Goal: Task Accomplishment & Management: Use online tool/utility

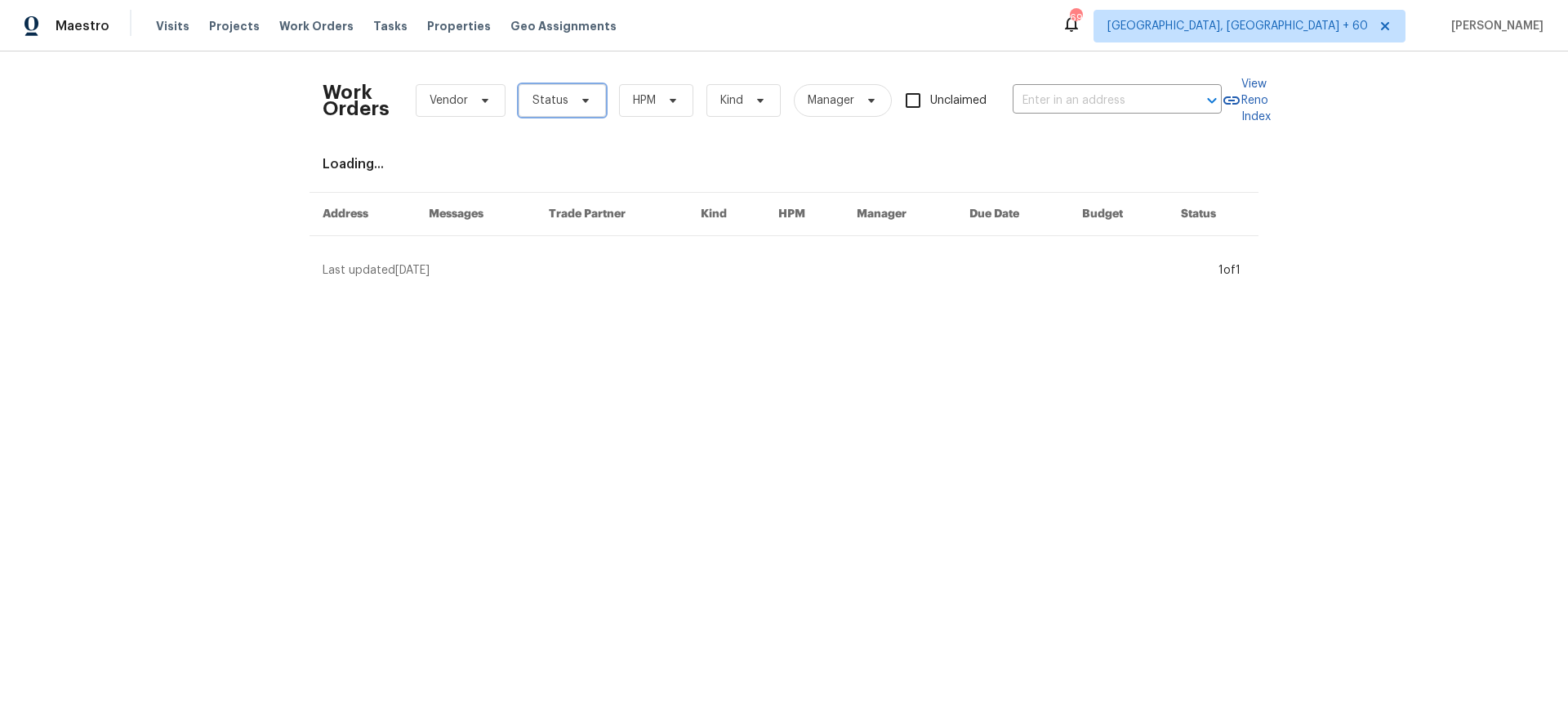
click at [557, 100] on span "Status" at bounding box center [550, 101] width 36 height 17
click at [527, 292] on html "Maestro Visits Projects Work Orders Tasks Properties Geo Assignments 690 [GEOGR…" at bounding box center [784, 146] width 1568 height 292
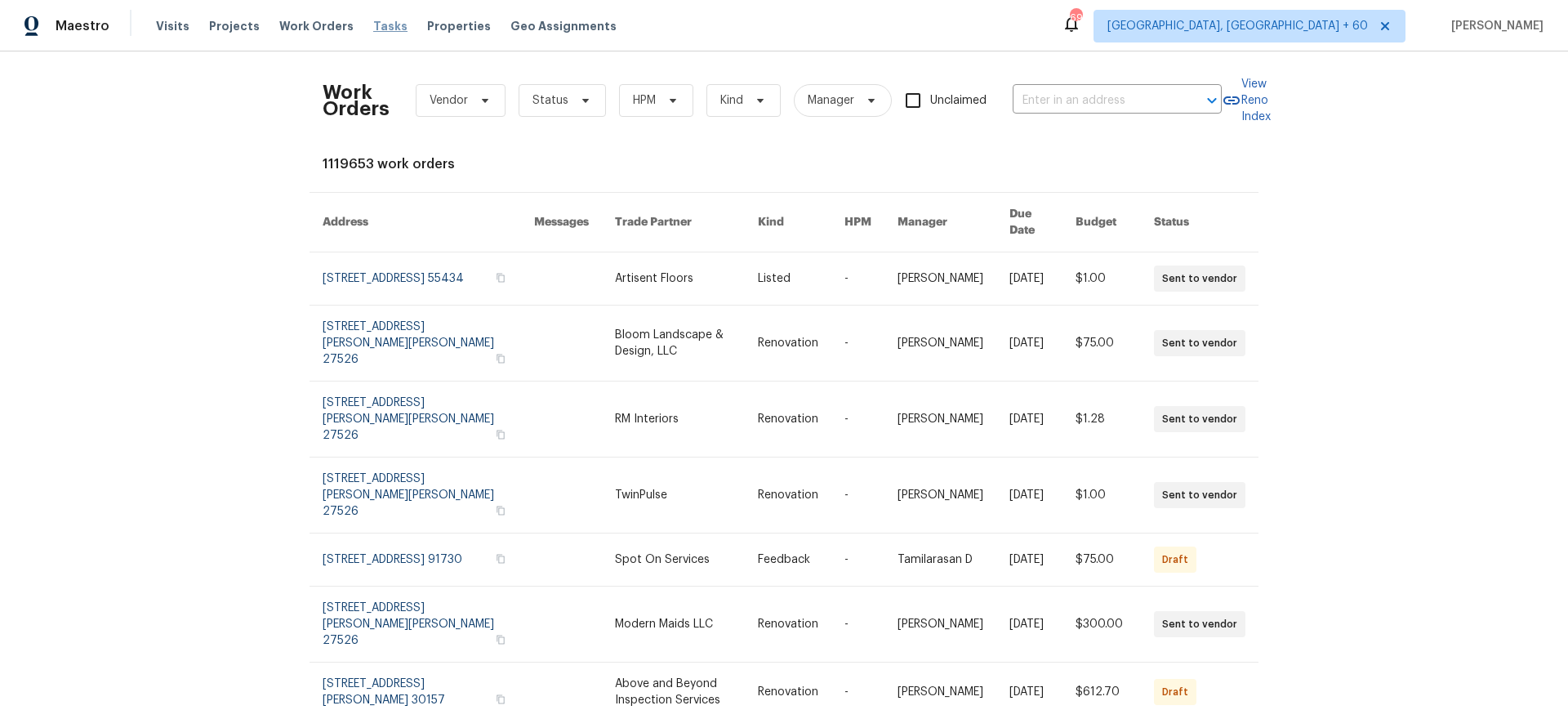
click at [373, 30] on span "Tasks" at bounding box center [390, 27] width 34 height 12
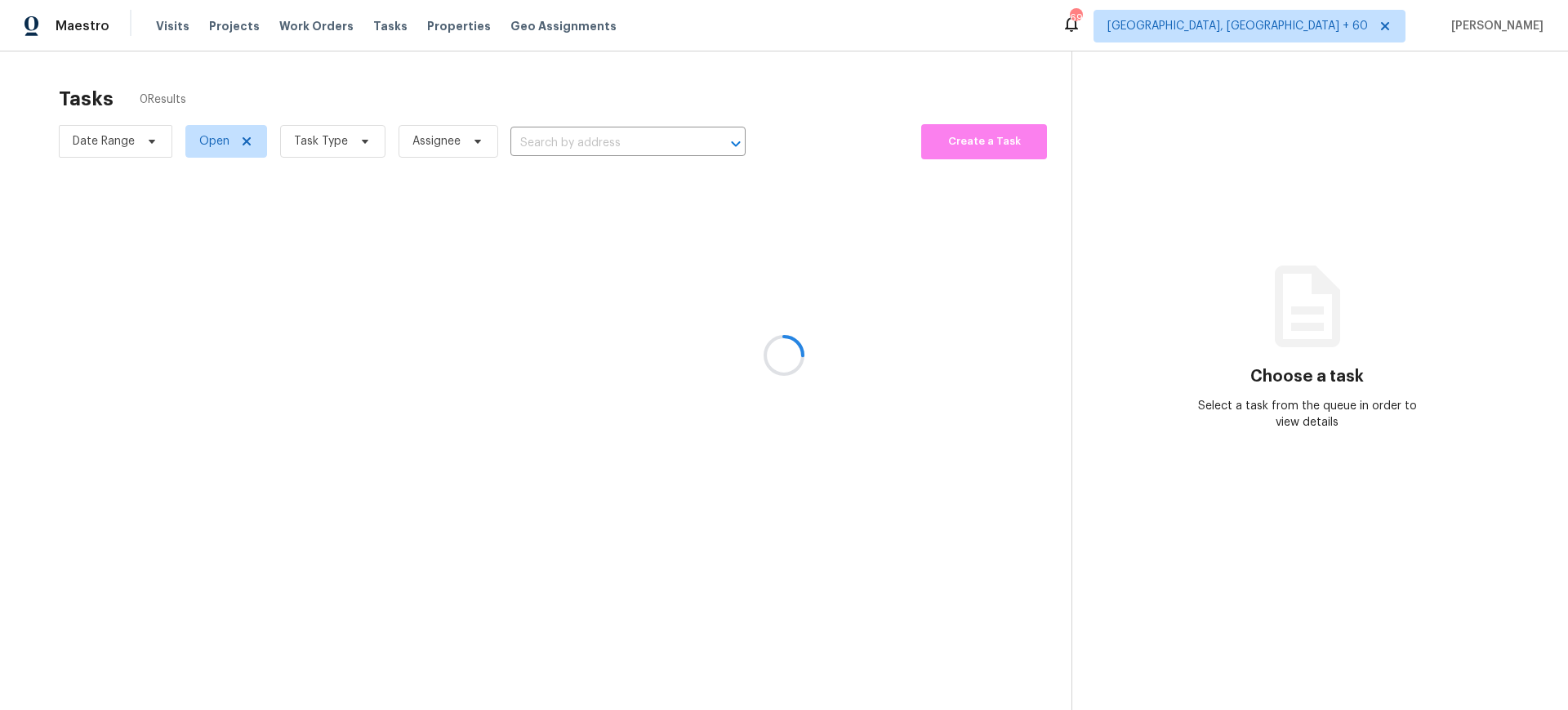
click at [369, 144] on div at bounding box center [784, 355] width 1568 height 710
click at [361, 139] on div at bounding box center [784, 355] width 1568 height 710
click at [357, 141] on div at bounding box center [784, 355] width 1568 height 710
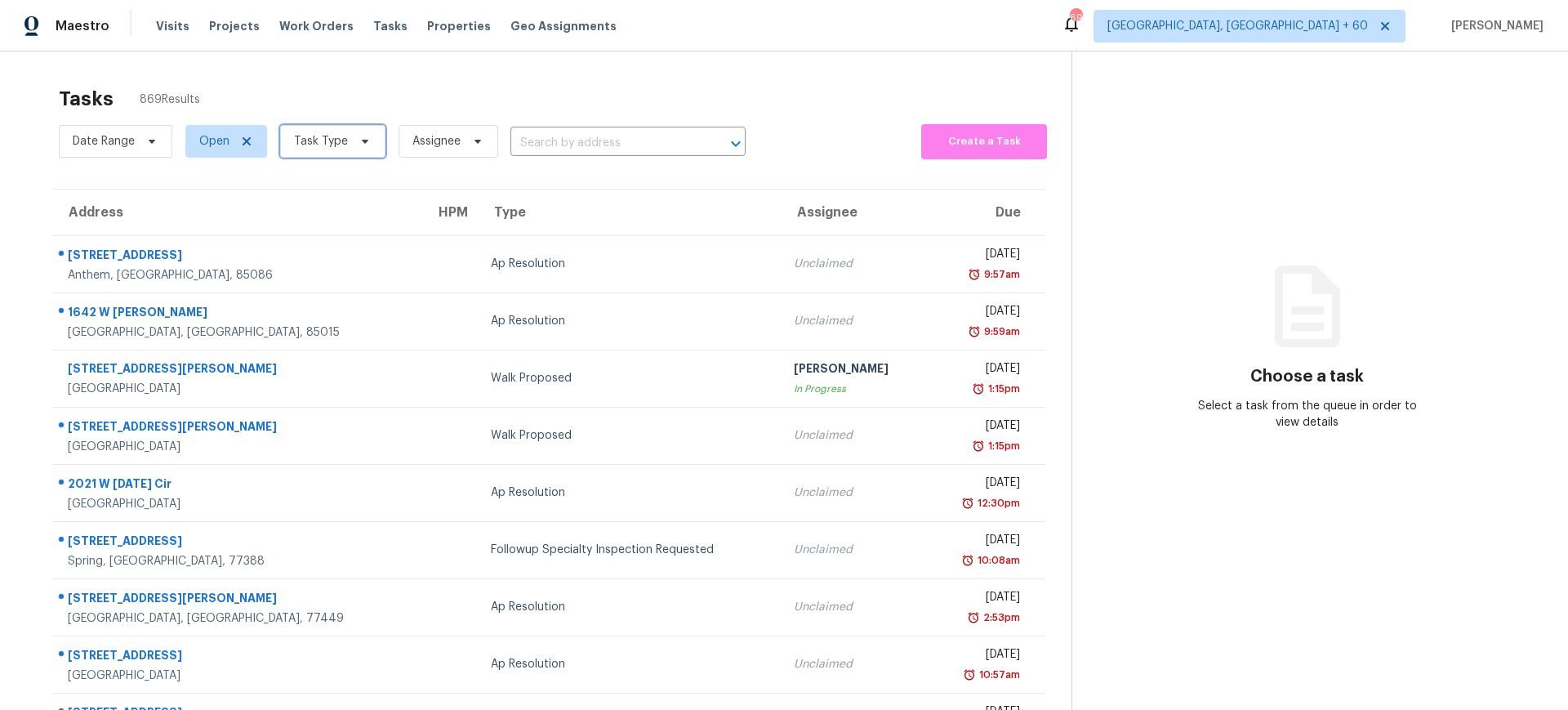
click at [358, 141] on icon at bounding box center [365, 142] width 13 height 13
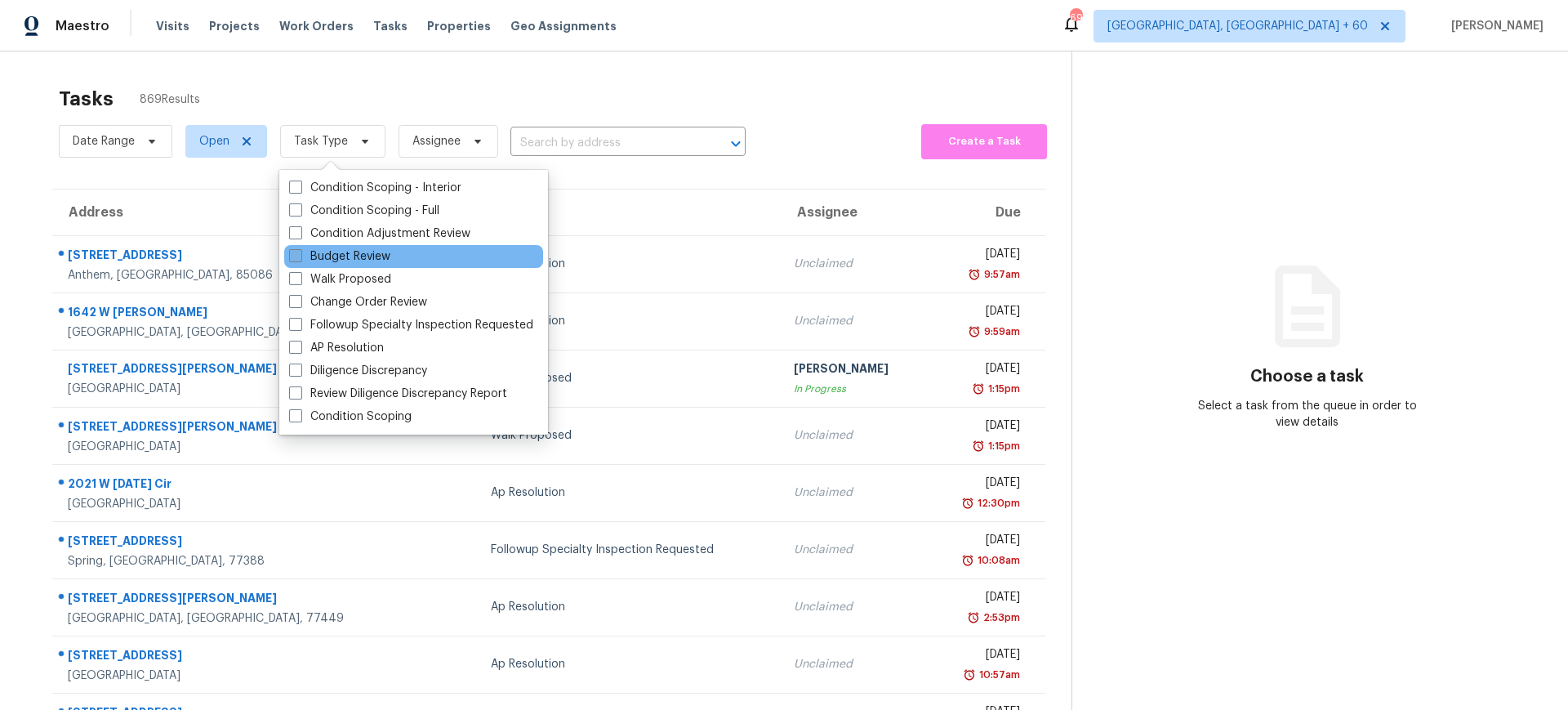
click at [292, 261] on span at bounding box center [296, 256] width 13 height 13
click at [292, 259] on input "Budget Review" at bounding box center [294, 253] width 11 height 11
checkbox input "true"
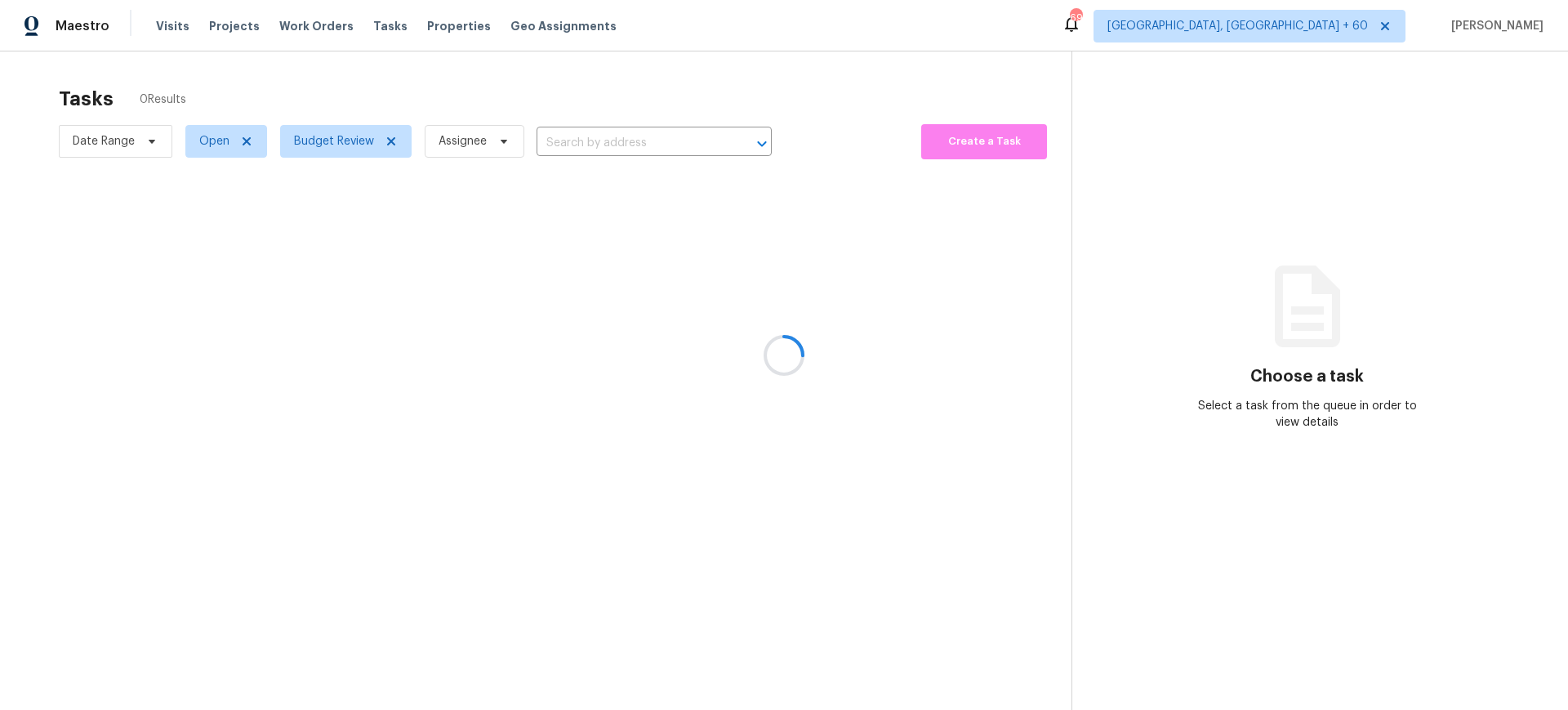
click at [220, 148] on div at bounding box center [784, 355] width 1568 height 710
click at [231, 145] on div at bounding box center [784, 355] width 1568 height 710
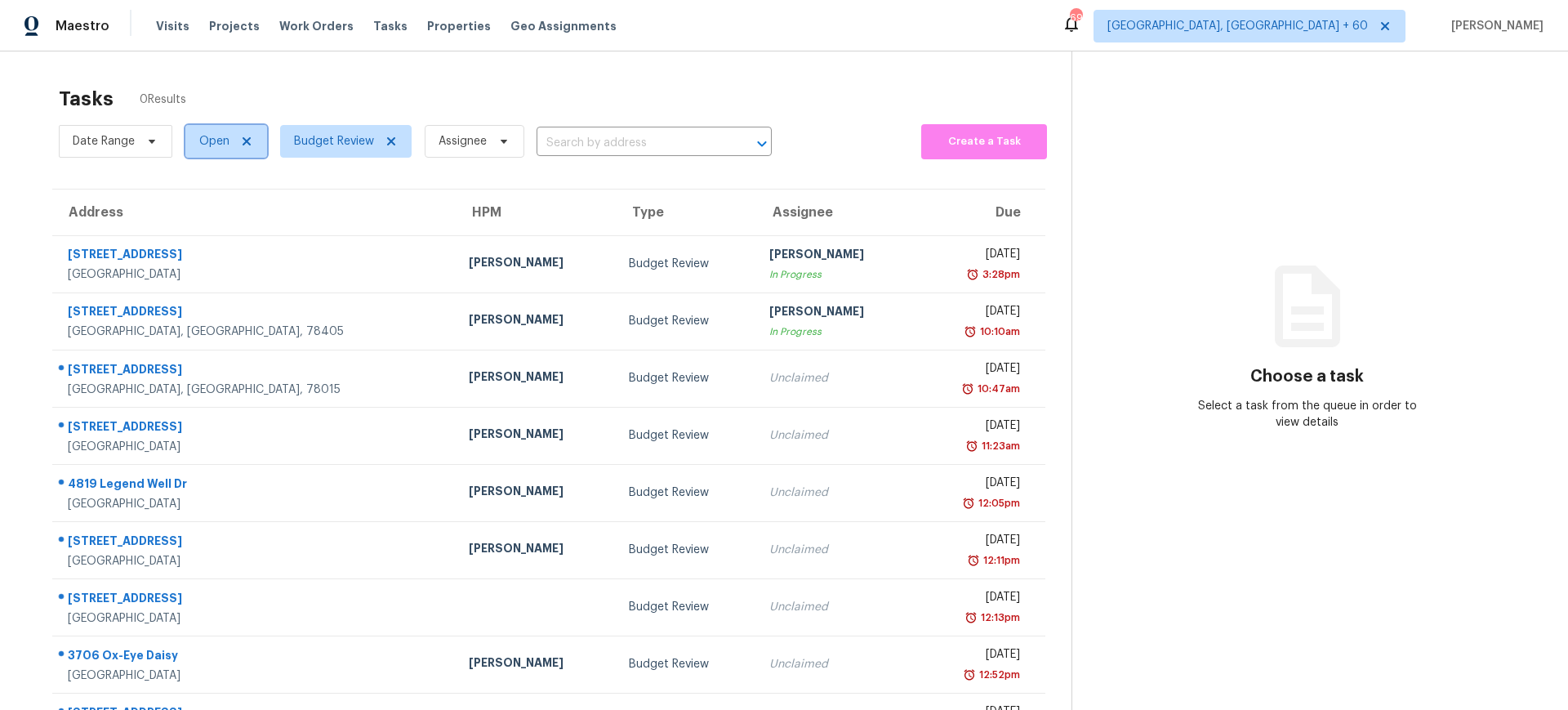
click at [244, 146] on icon at bounding box center [247, 142] width 13 height 13
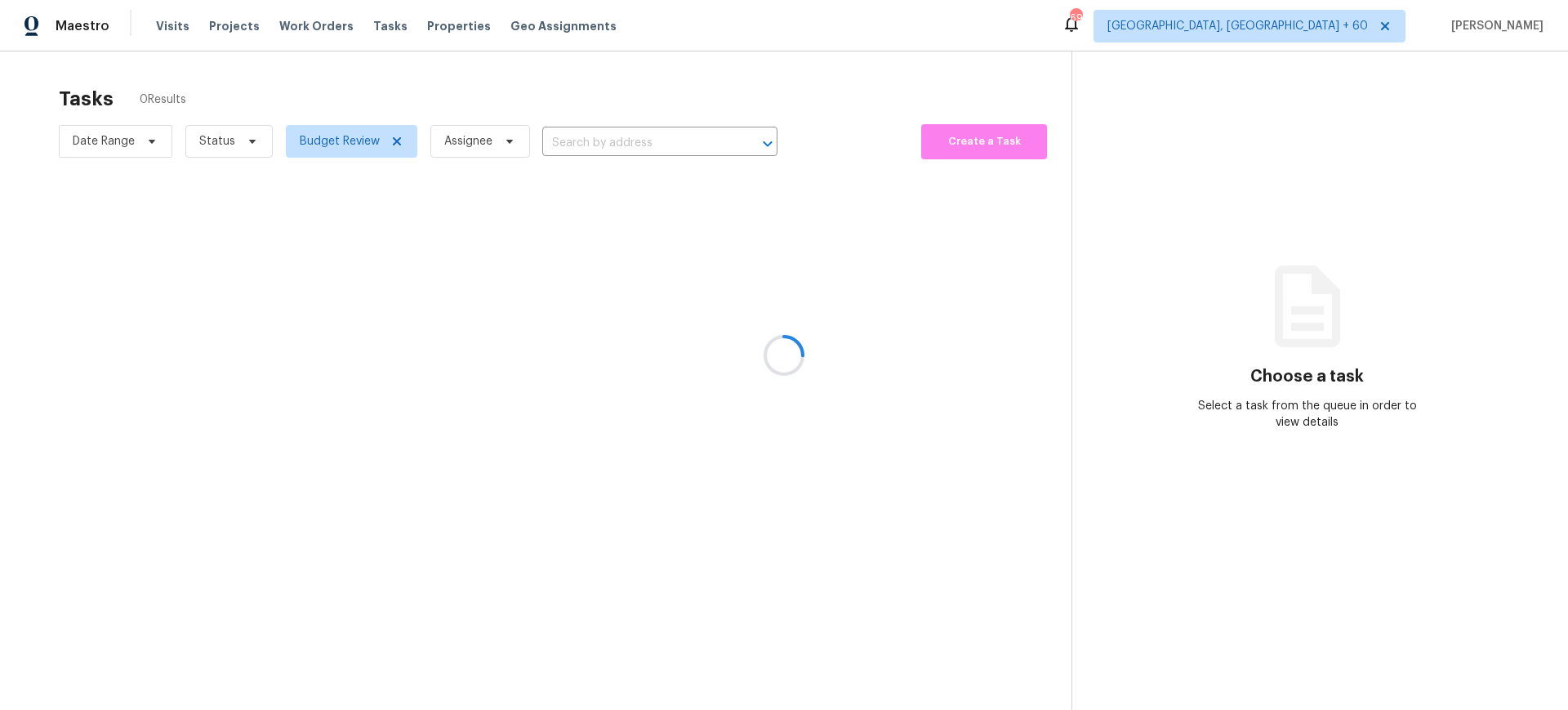
click at [223, 150] on div at bounding box center [784, 355] width 1568 height 710
click at [255, 142] on div at bounding box center [784, 355] width 1568 height 710
click at [241, 145] on div at bounding box center [784, 355] width 1568 height 710
click at [255, 143] on div at bounding box center [784, 355] width 1568 height 710
click at [252, 142] on div at bounding box center [784, 355] width 1568 height 710
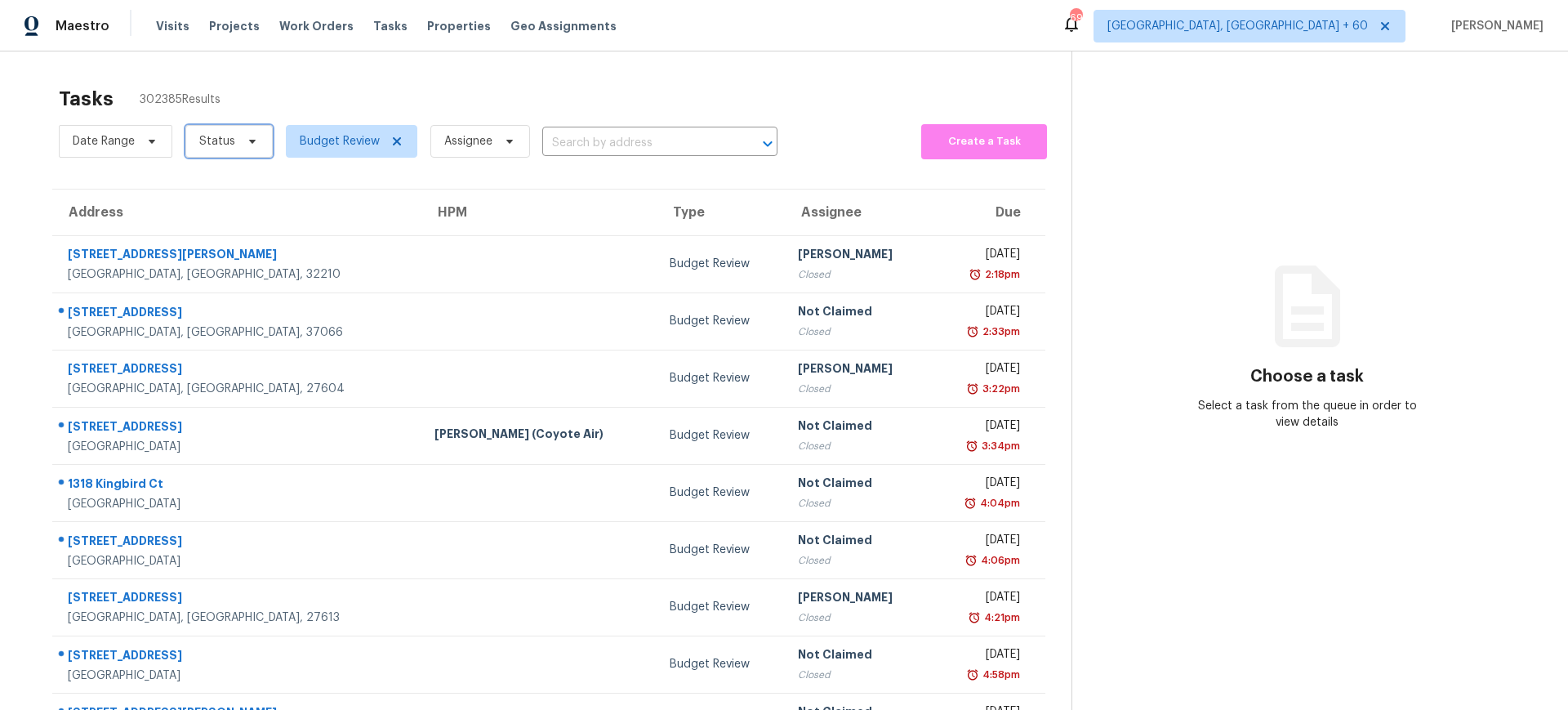
click at [252, 142] on icon at bounding box center [252, 142] width 13 height 13
click at [224, 188] on label "Closed" at bounding box center [223, 188] width 59 height 17
click at [205, 188] on input "Closed" at bounding box center [199, 185] width 11 height 11
checkbox input "true"
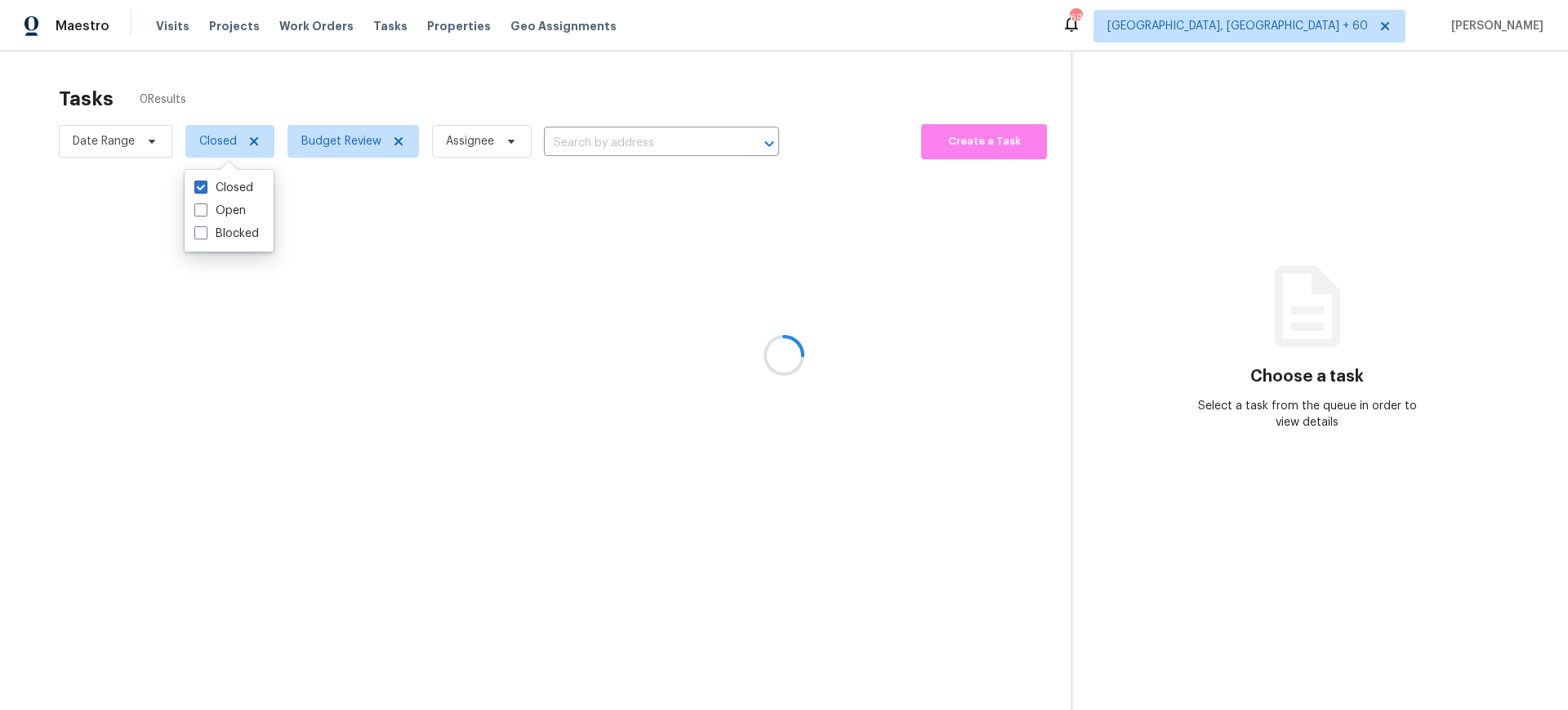
click at [662, 140] on div at bounding box center [784, 355] width 1568 height 710
click at [597, 136] on div at bounding box center [784, 355] width 1568 height 710
click at [600, 139] on div at bounding box center [784, 355] width 1568 height 710
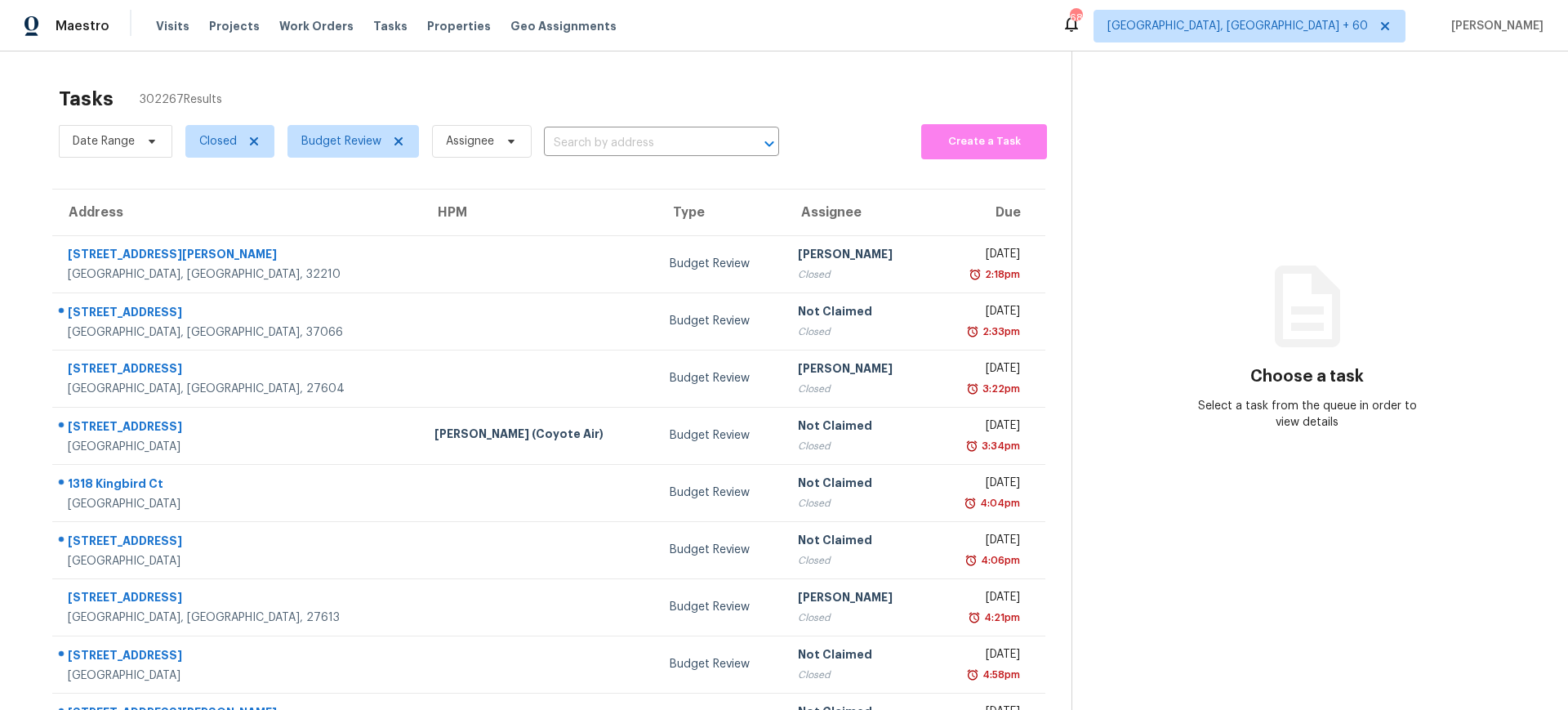
click at [600, 139] on input "text" at bounding box center [638, 143] width 189 height 25
type input "2688 200th"
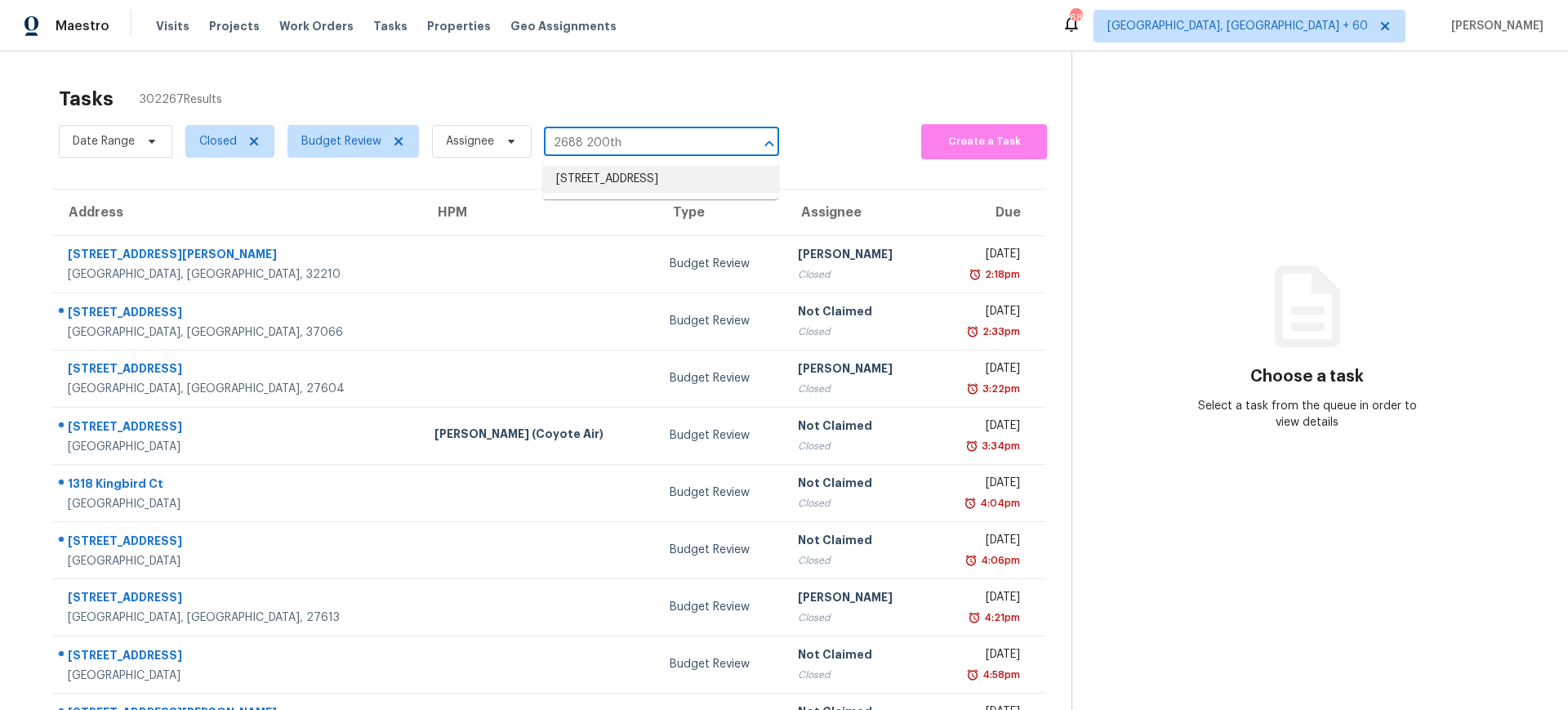
click at [602, 186] on li "[STREET_ADDRESS]" at bounding box center [661, 179] width 235 height 27
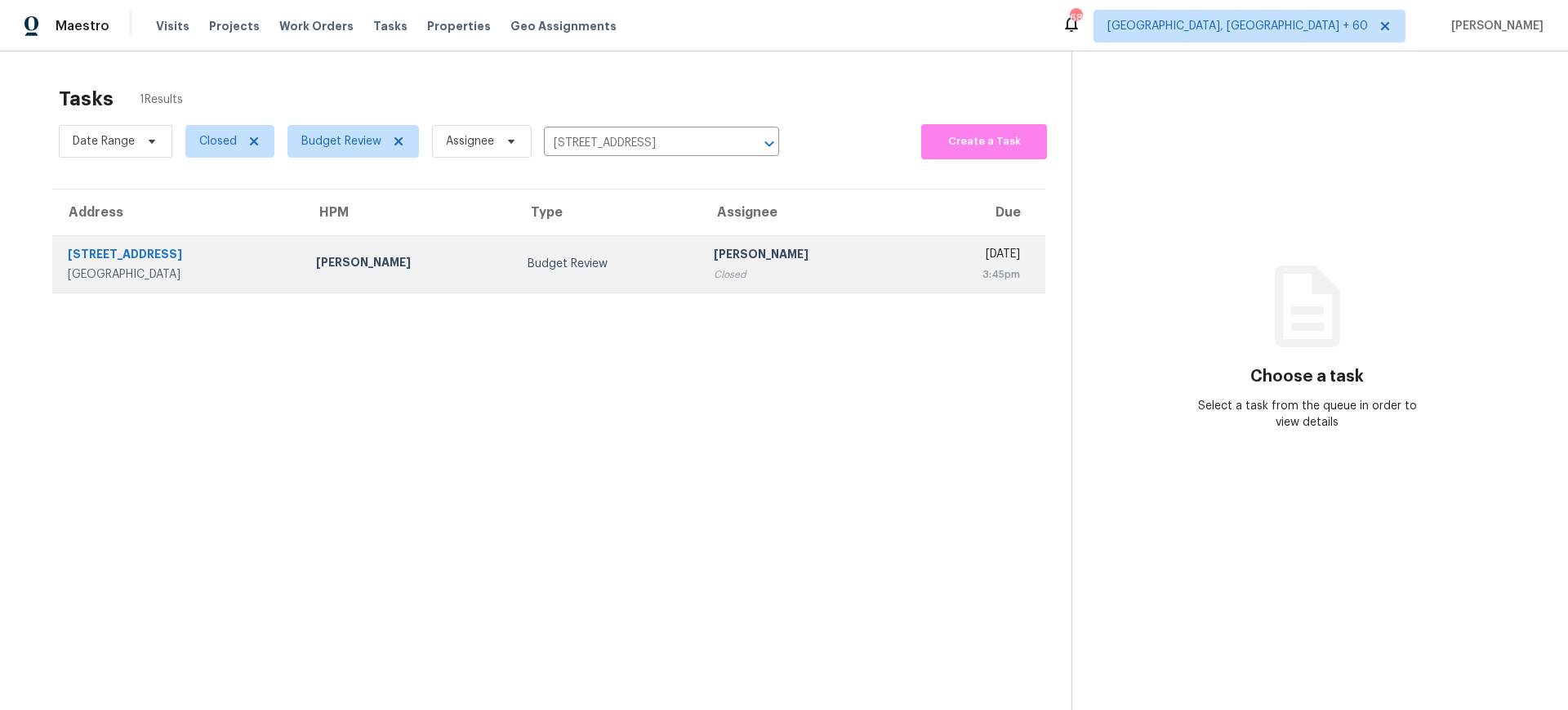
click at [275, 263] on div "[STREET_ADDRESS]" at bounding box center [178, 256] width 222 height 21
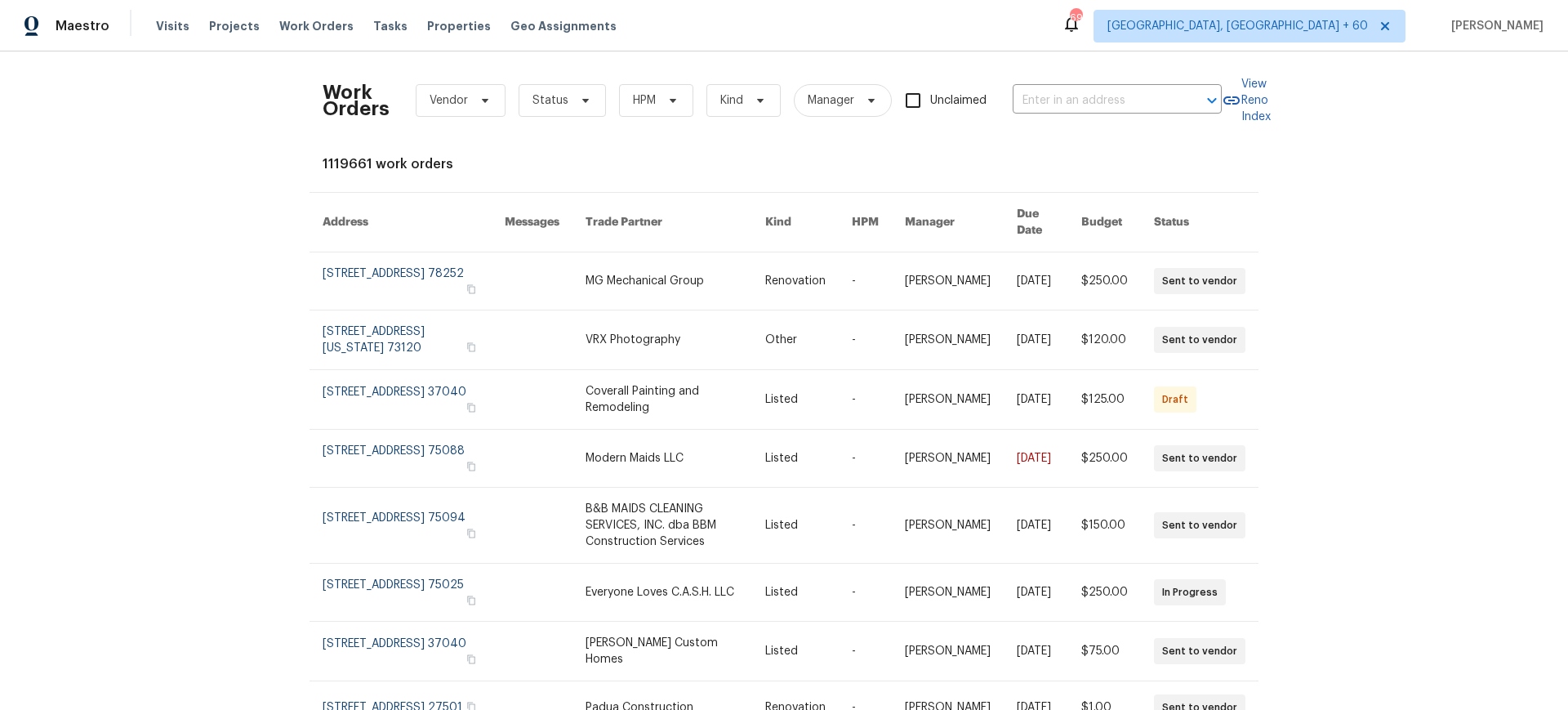
click at [374, 17] on div "Visits Projects Work Orders Tasks Properties Geo Assignments" at bounding box center [396, 26] width 480 height 32
click at [373, 26] on span "Tasks" at bounding box center [390, 27] width 34 height 12
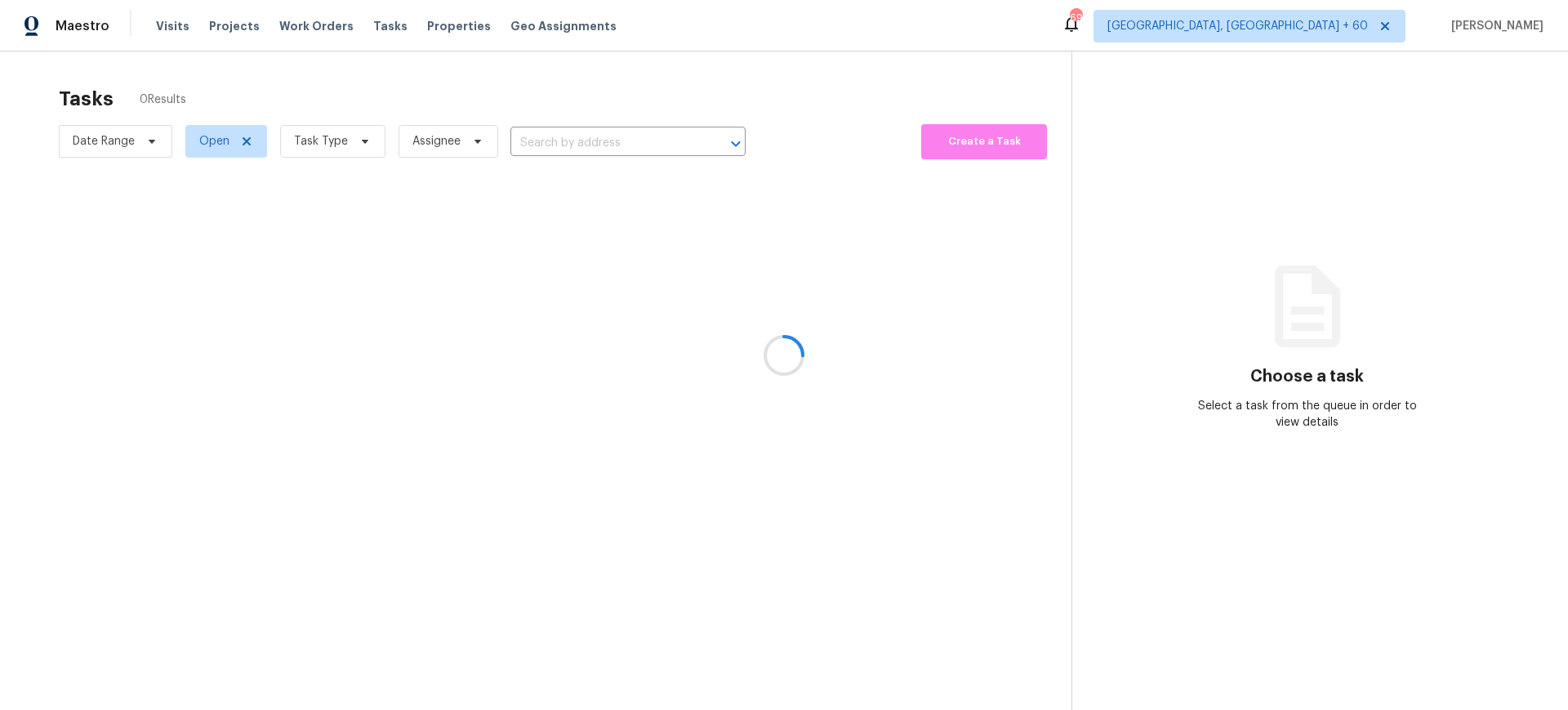
click at [242, 144] on div at bounding box center [784, 355] width 1568 height 710
click at [551, 148] on div at bounding box center [784, 355] width 1568 height 710
click at [609, 140] on div at bounding box center [784, 355] width 1568 height 710
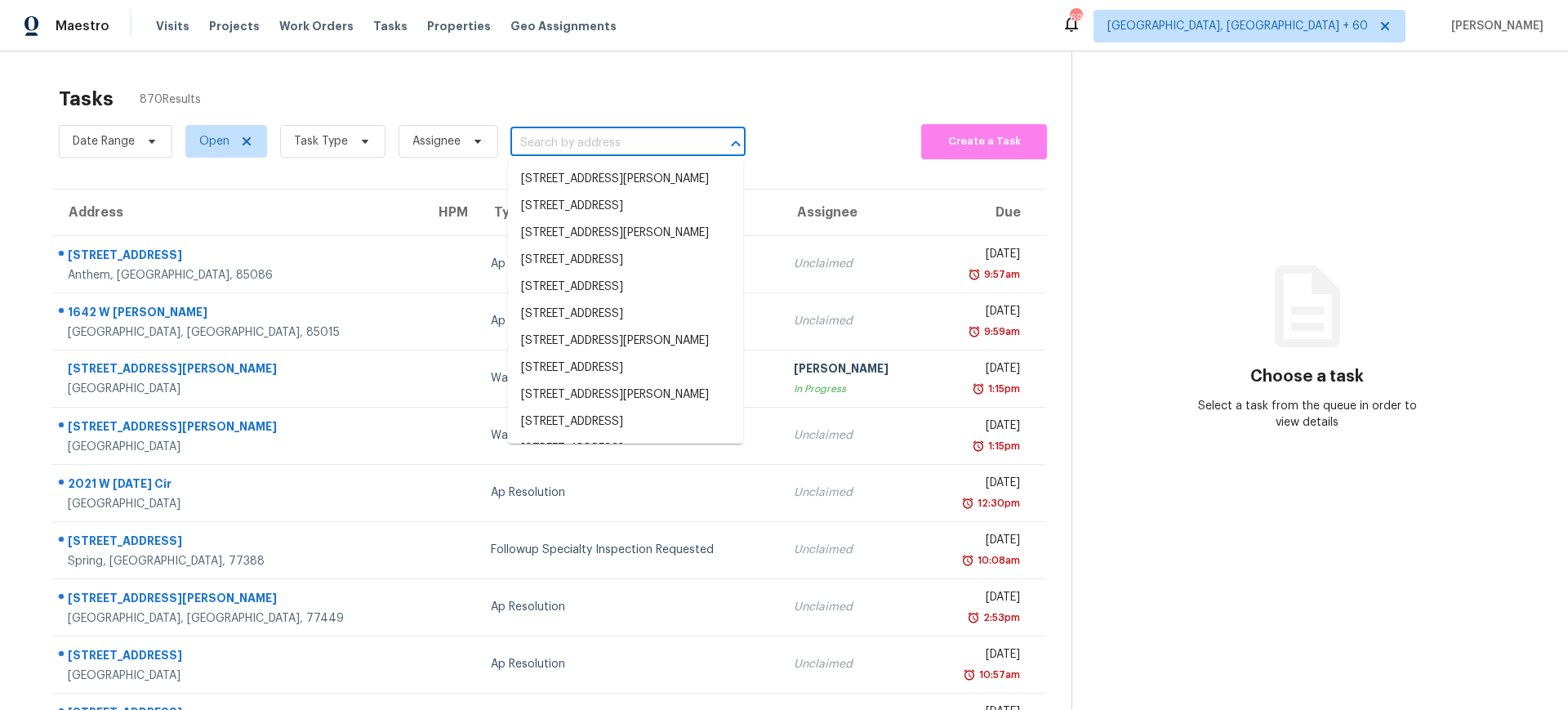
click at [609, 140] on input "text" at bounding box center [605, 143] width 189 height 25
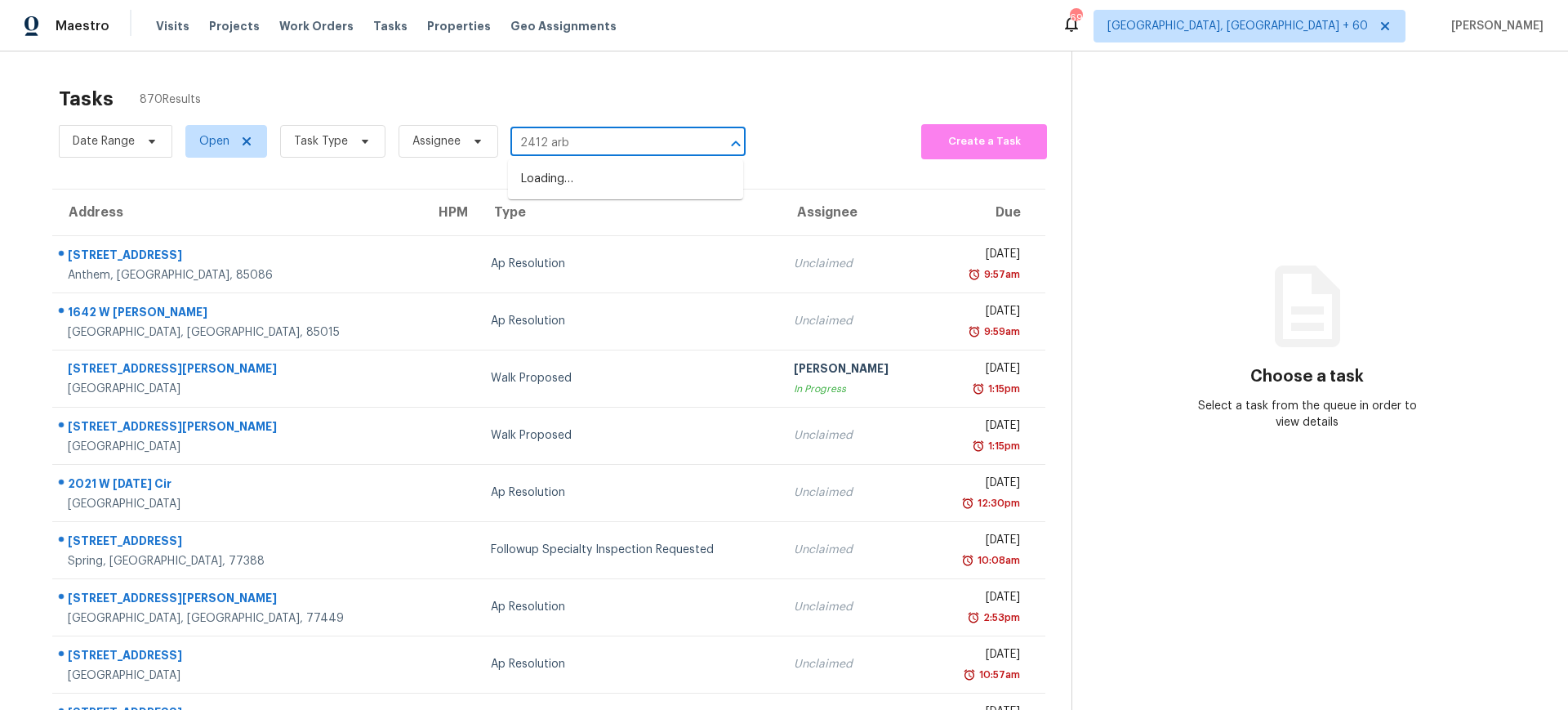
type input "2412 arbo"
click at [567, 178] on li "2412 Arborwood Dr, Valrico, FL 33596" at bounding box center [626, 179] width 235 height 27
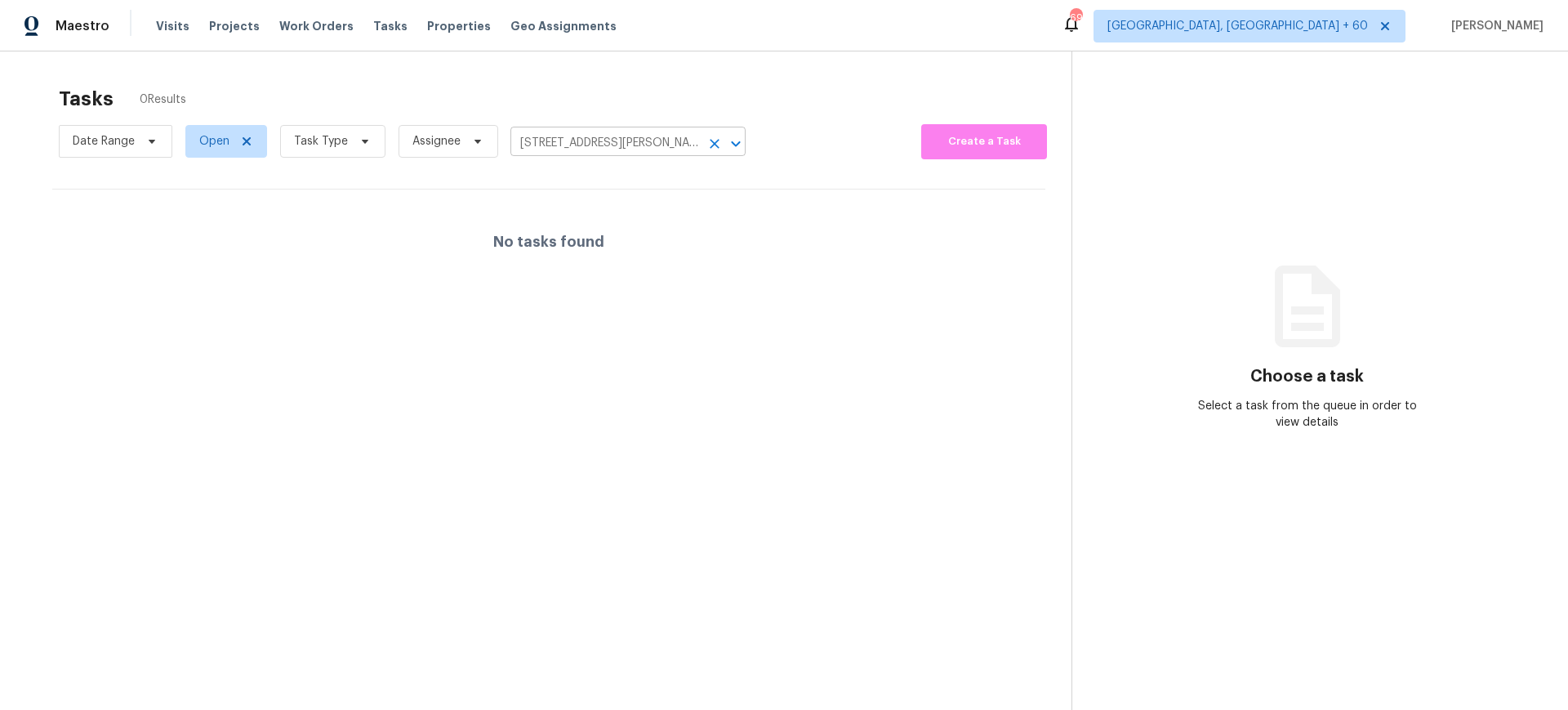
click at [535, 139] on input "2412 Arborwood Dr, Valrico, FL 33596" at bounding box center [605, 143] width 189 height 25
type input "10800 old"
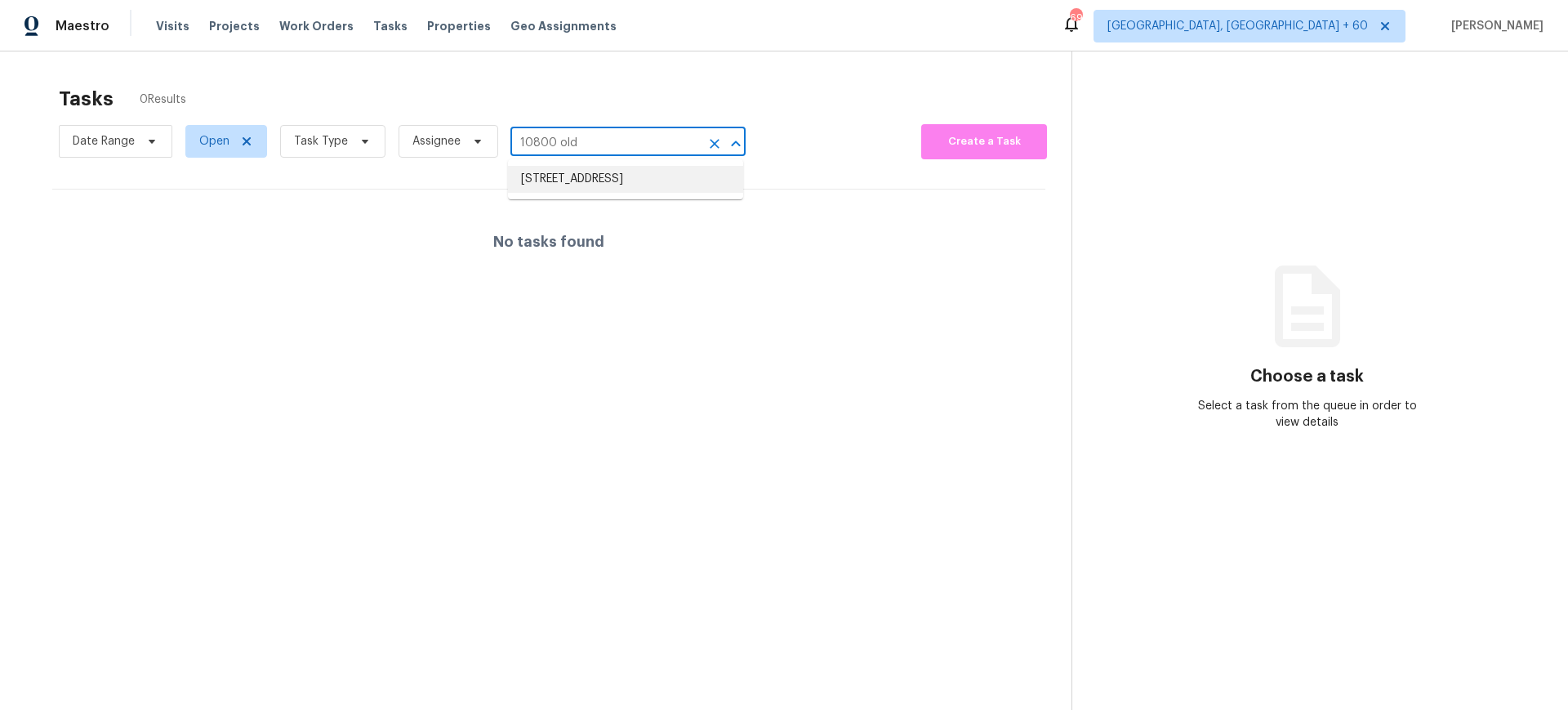
click at [567, 186] on li "10800 Old Saint Augustine Rd Apt 306, Jacksonville, FL 32257" at bounding box center [626, 179] width 235 height 27
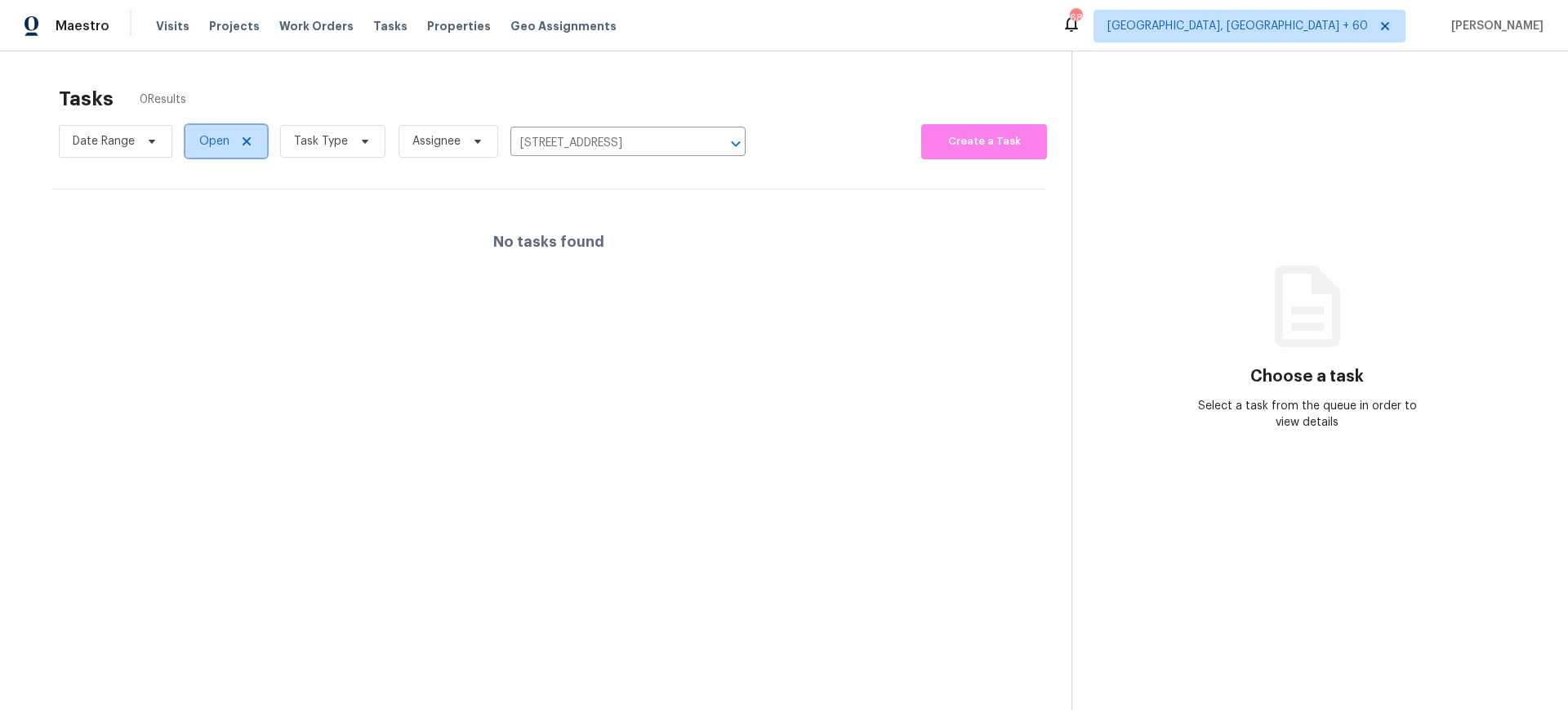
click at [222, 143] on span "Open" at bounding box center [214, 142] width 30 height 17
click at [312, 136] on span "Task Type" at bounding box center [321, 142] width 54 height 17
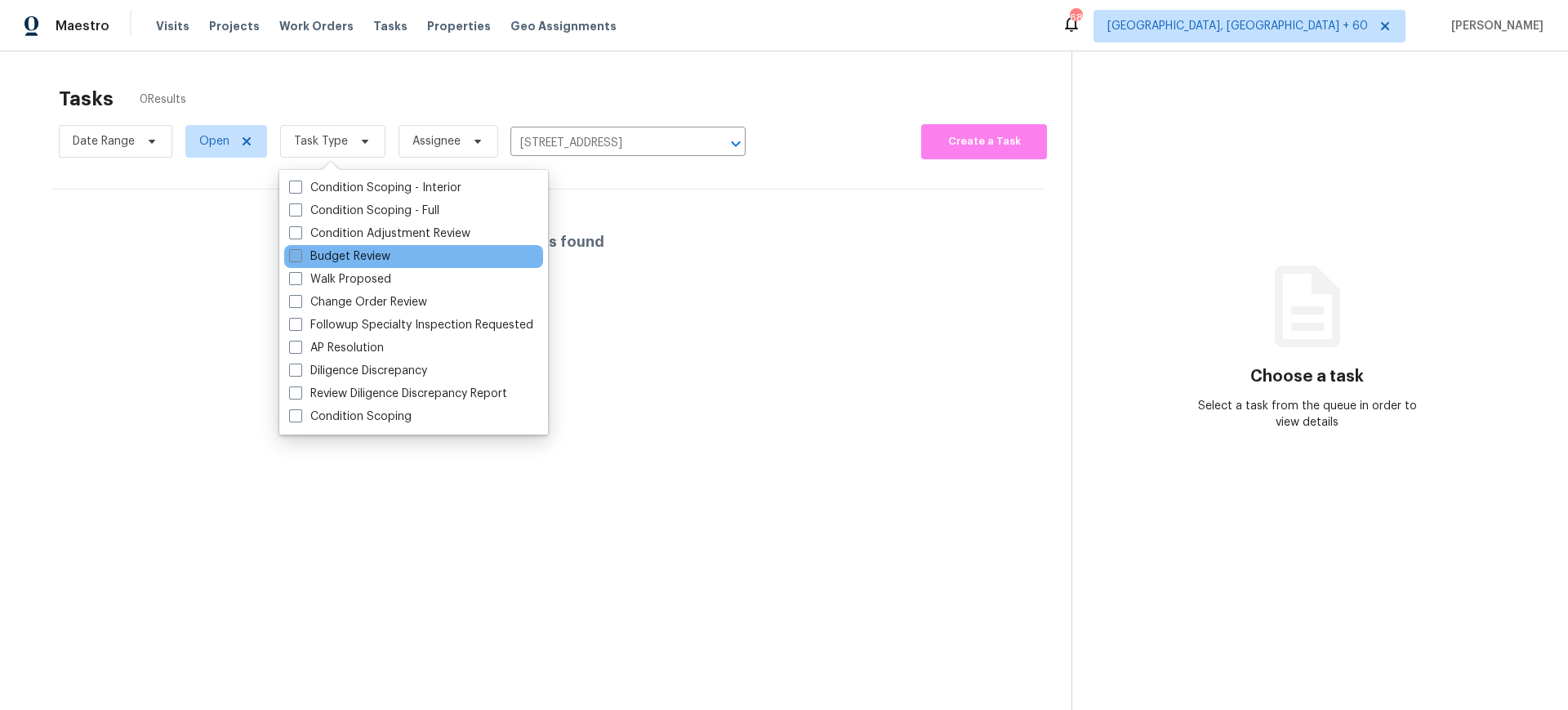
click at [328, 254] on label "Budget Review" at bounding box center [340, 257] width 102 height 17
click at [300, 254] on input "Budget Review" at bounding box center [294, 253] width 11 height 11
checkbox input "true"
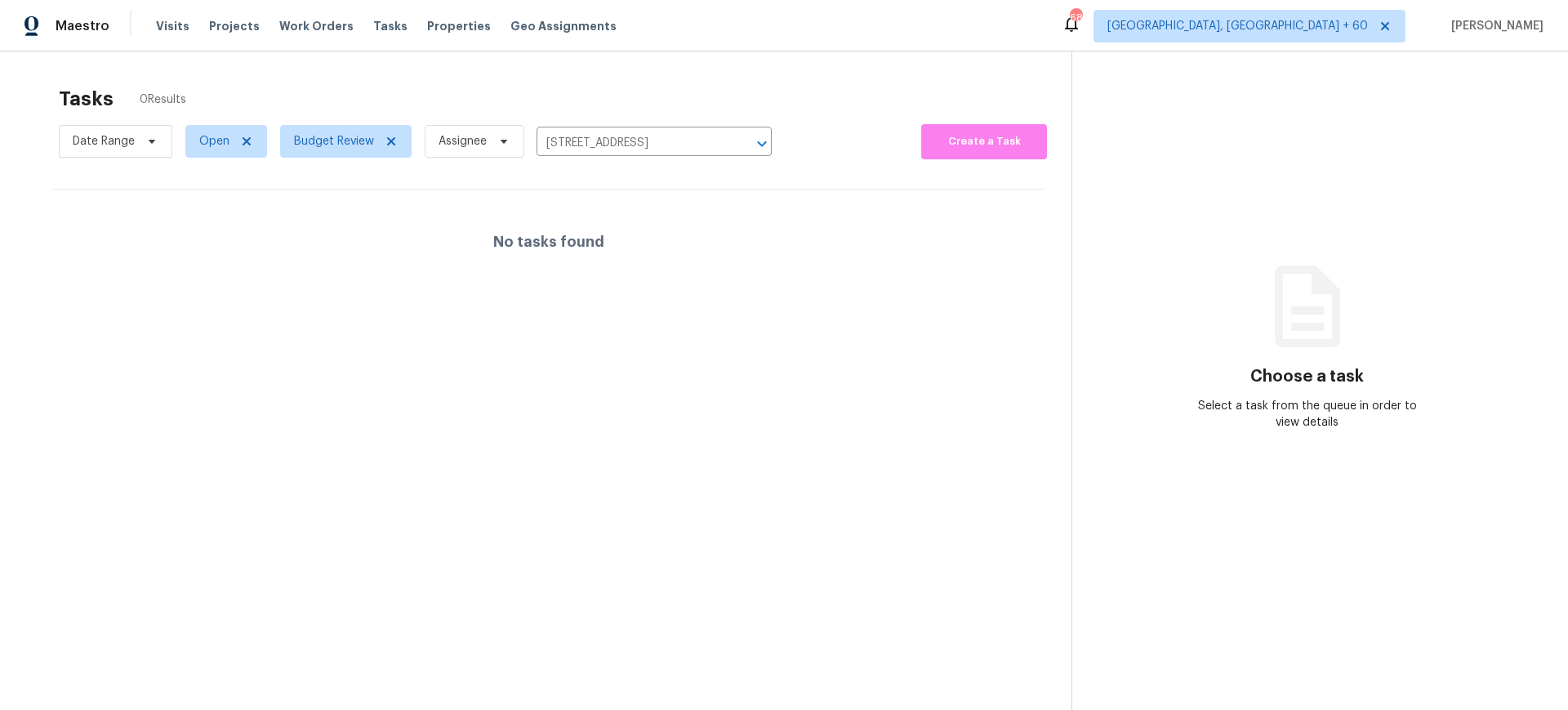
click at [201, 251] on div "No tasks found" at bounding box center [549, 241] width 993 height 104
click at [243, 149] on span "Open" at bounding box center [227, 141] width 82 height 32
click at [227, 212] on label "Closed" at bounding box center [223, 211] width 59 height 17
click at [205, 212] on input "Closed" at bounding box center [199, 208] width 11 height 11
checkbox input "true"
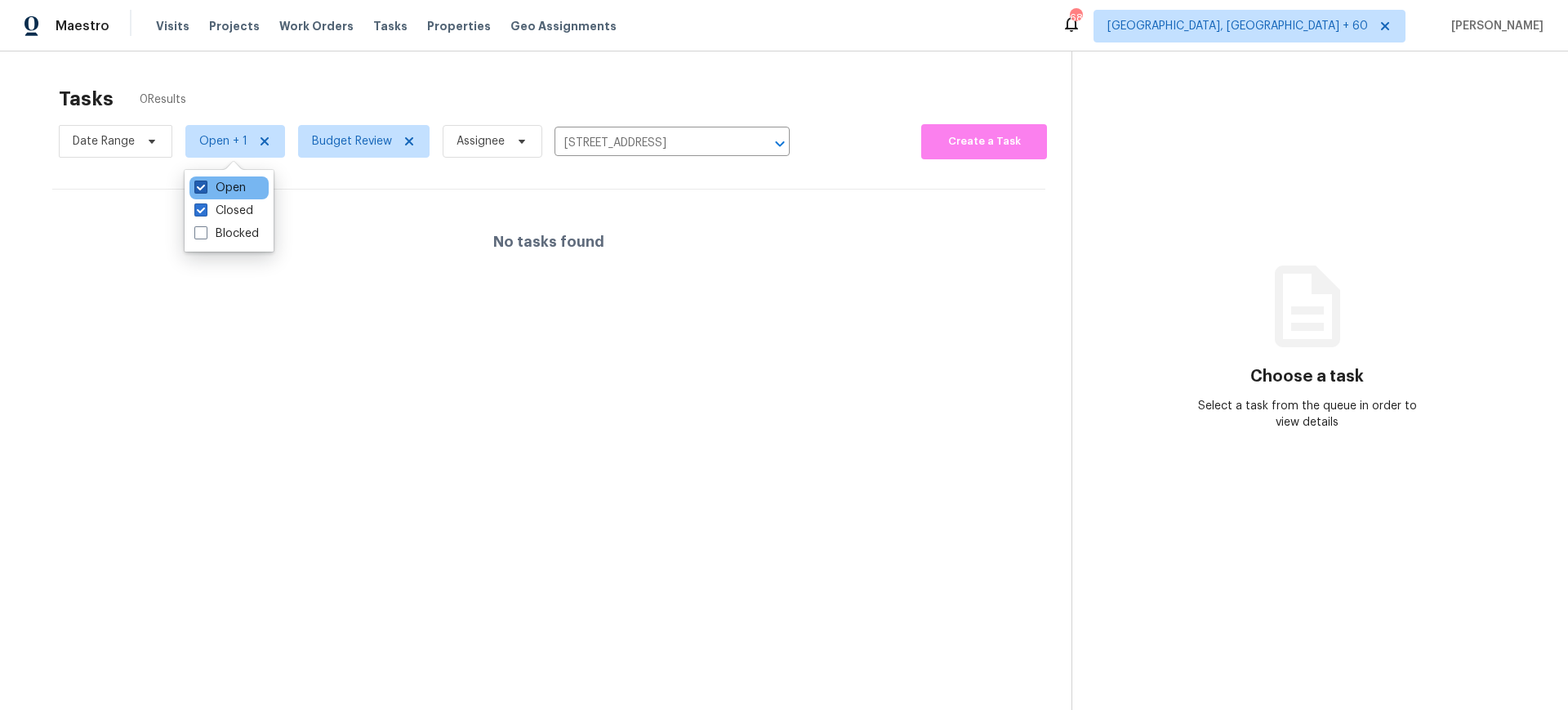
click at [225, 190] on label "Open" at bounding box center [220, 188] width 52 height 17
click at [205, 190] on input "Open" at bounding box center [199, 185] width 11 height 11
click at [237, 193] on label "Open" at bounding box center [220, 188] width 52 height 17
click at [205, 190] on input "Open" at bounding box center [199, 185] width 11 height 11
checkbox input "true"
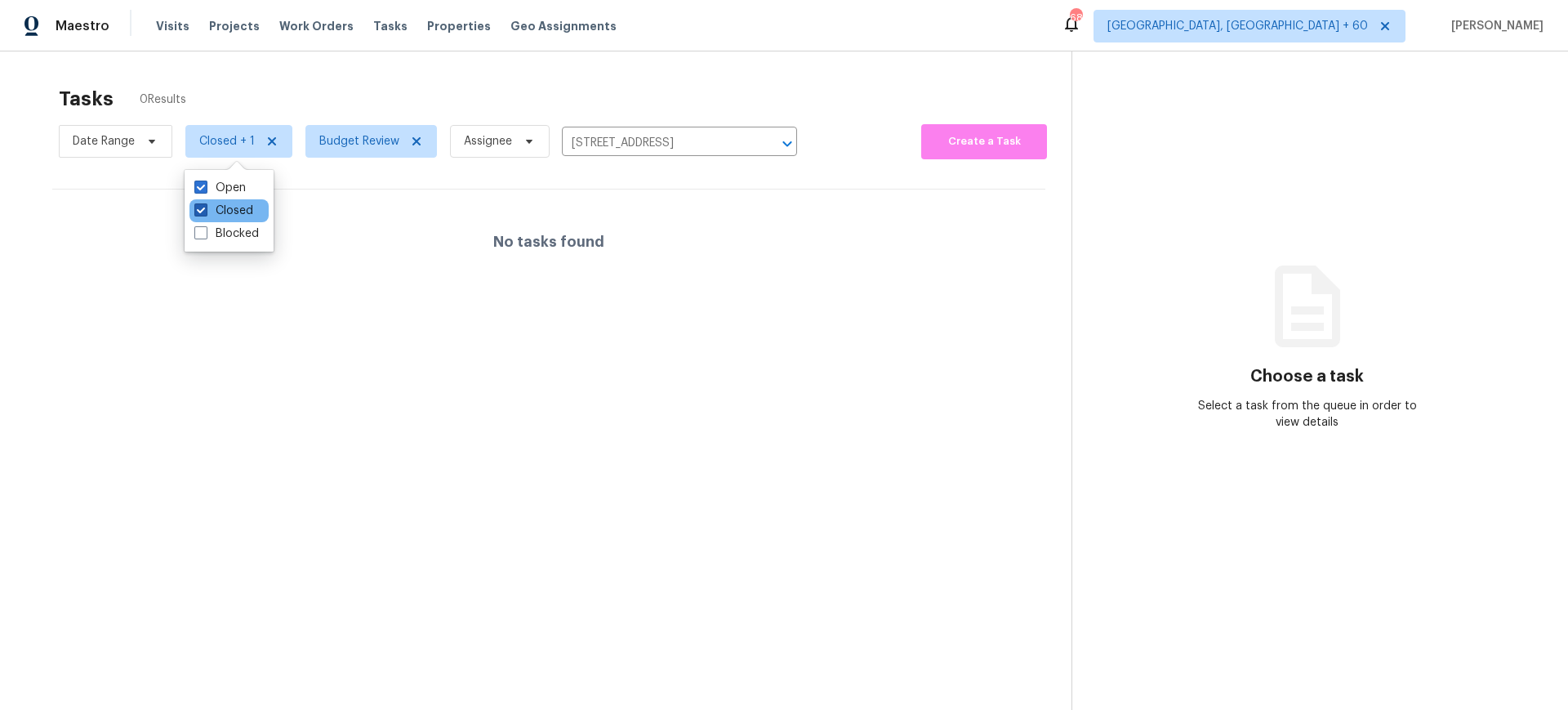
click at [235, 207] on label "Closed" at bounding box center [223, 211] width 59 height 17
click at [205, 207] on input "Closed" at bounding box center [199, 208] width 11 height 11
checkbox input "false"
click at [579, 276] on div "No tasks found" at bounding box center [549, 241] width 993 height 104
